Goal: Task Accomplishment & Management: Manage account settings

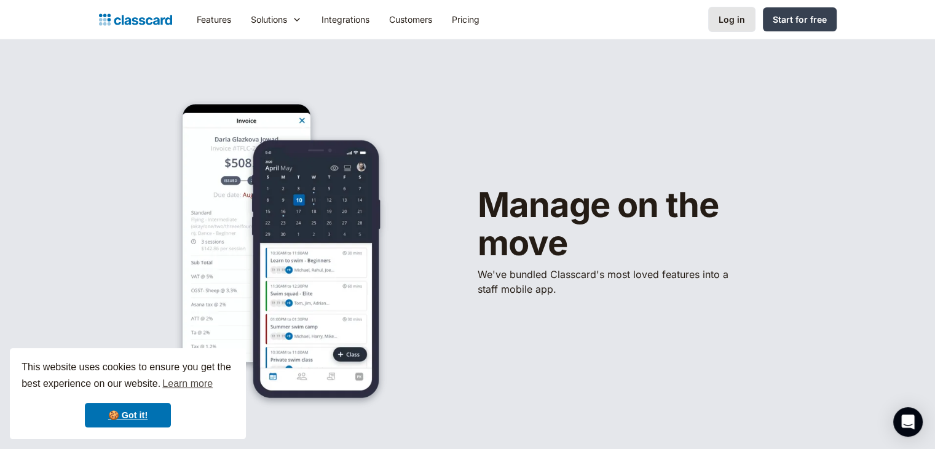
click at [735, 10] on link "Log in" at bounding box center [731, 19] width 47 height 25
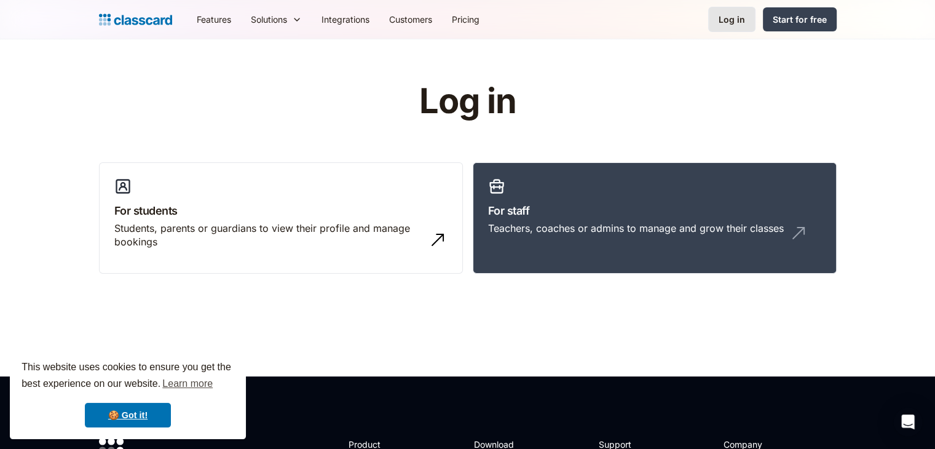
click at [735, 21] on div "Log in" at bounding box center [731, 19] width 26 height 13
click at [563, 195] on link "For staff Teachers, coaches or admins to manage and grow their classes" at bounding box center [655, 218] width 364 height 112
